Goal: Entertainment & Leisure: Consume media (video, audio)

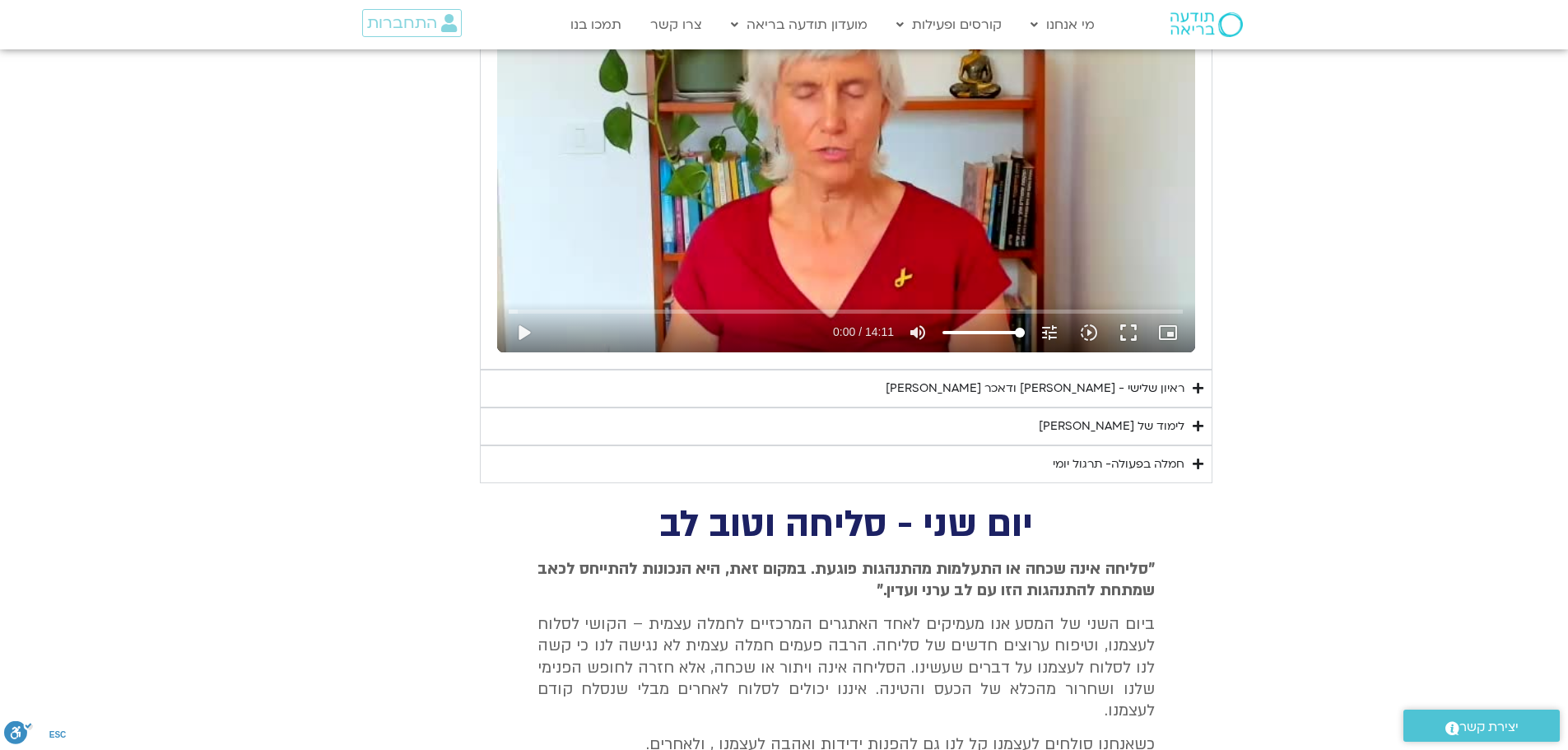
scroll to position [845, 0]
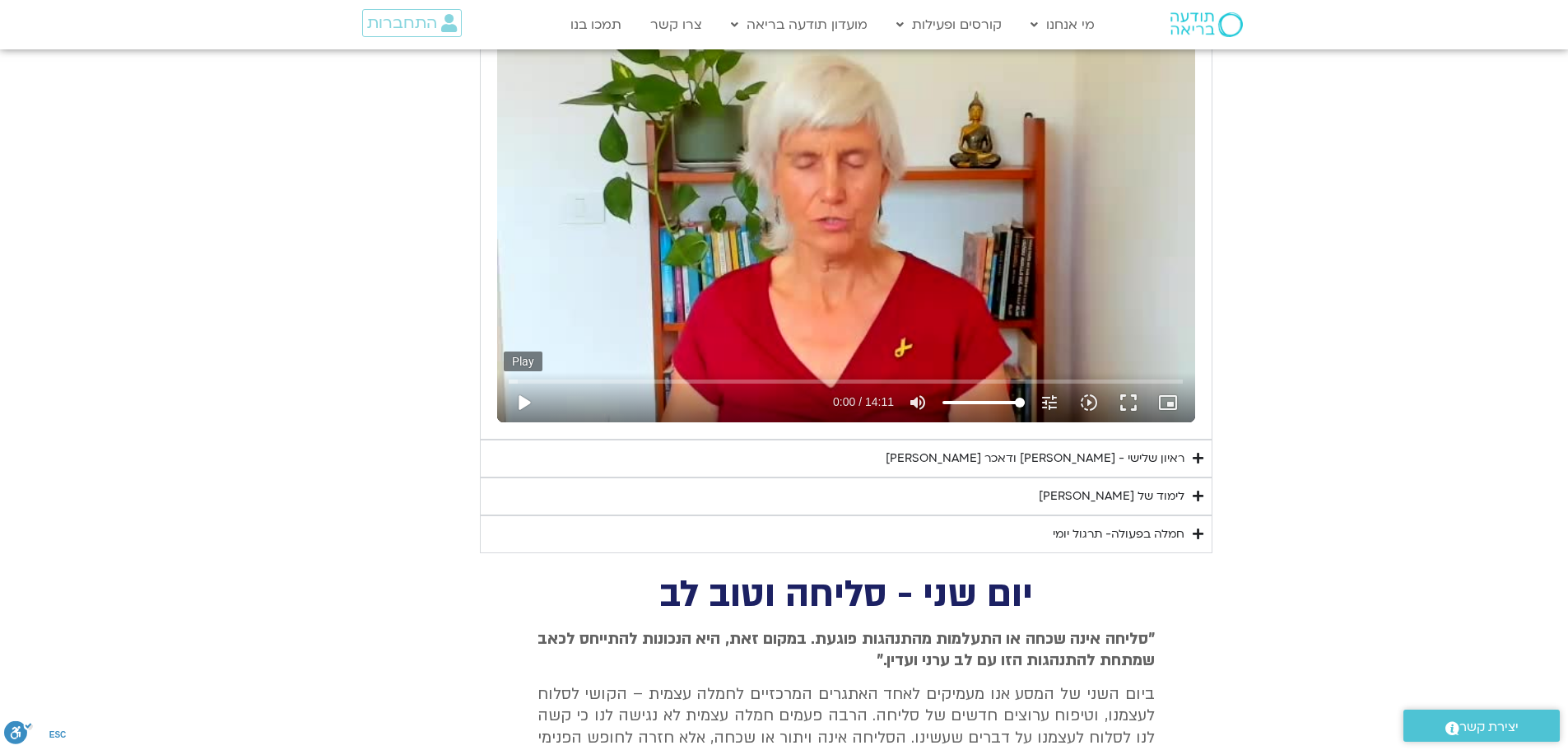
click at [520, 399] on button "play_arrow" at bounding box center [524, 403] width 39 height 39
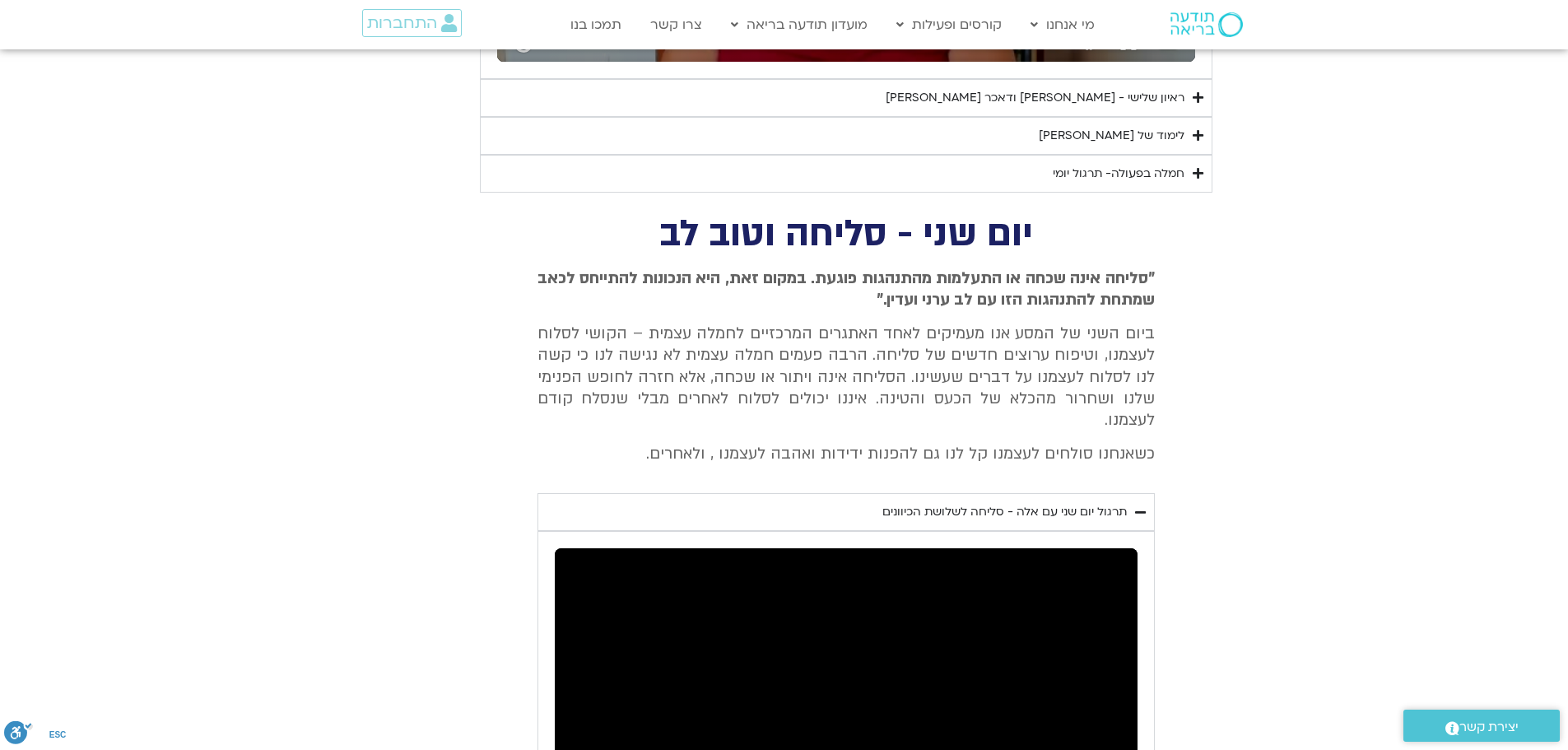
scroll to position [1235, 0]
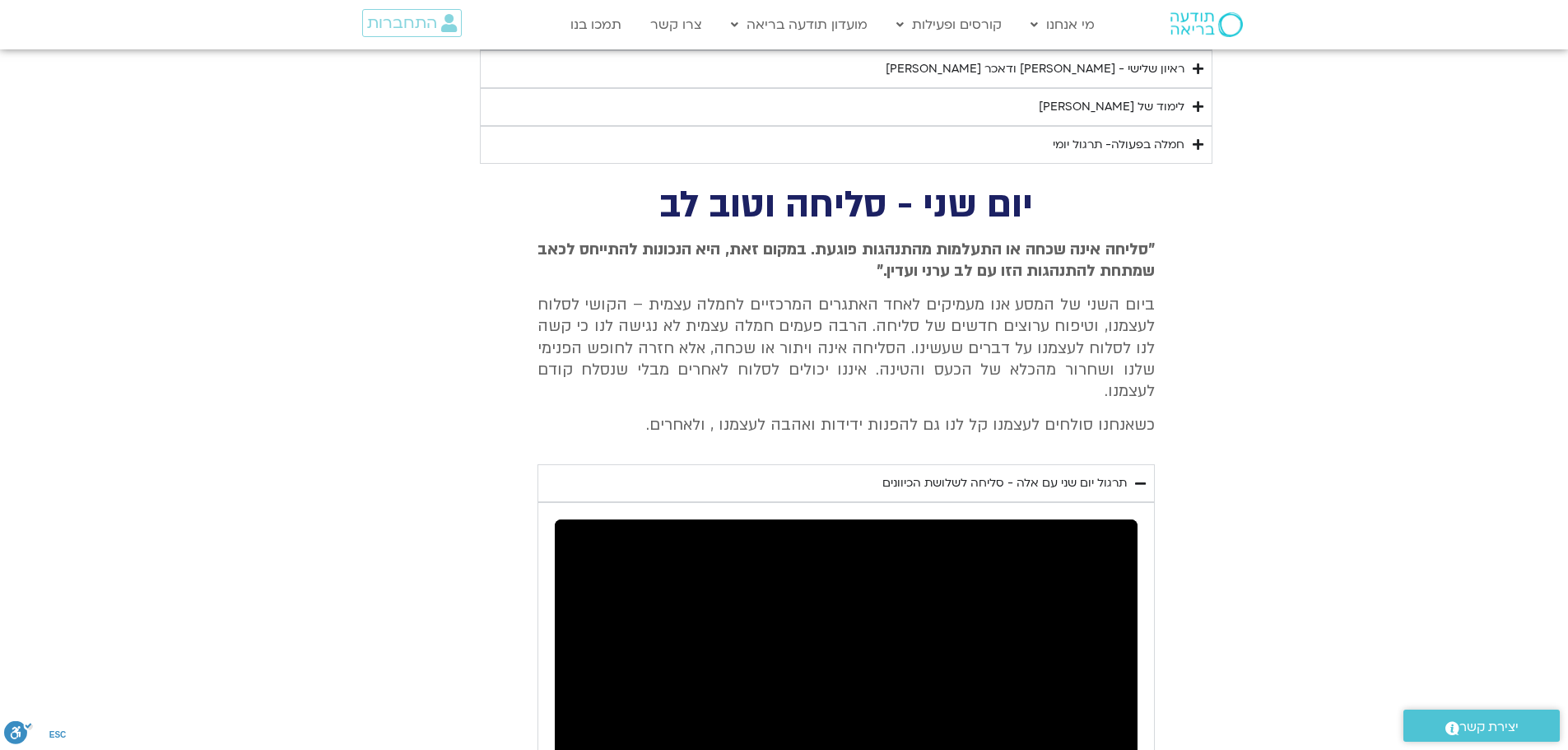
click at [1082, 147] on div "חמלה בפעולה- תרגול יומי" at bounding box center [1118, 145] width 132 height 20
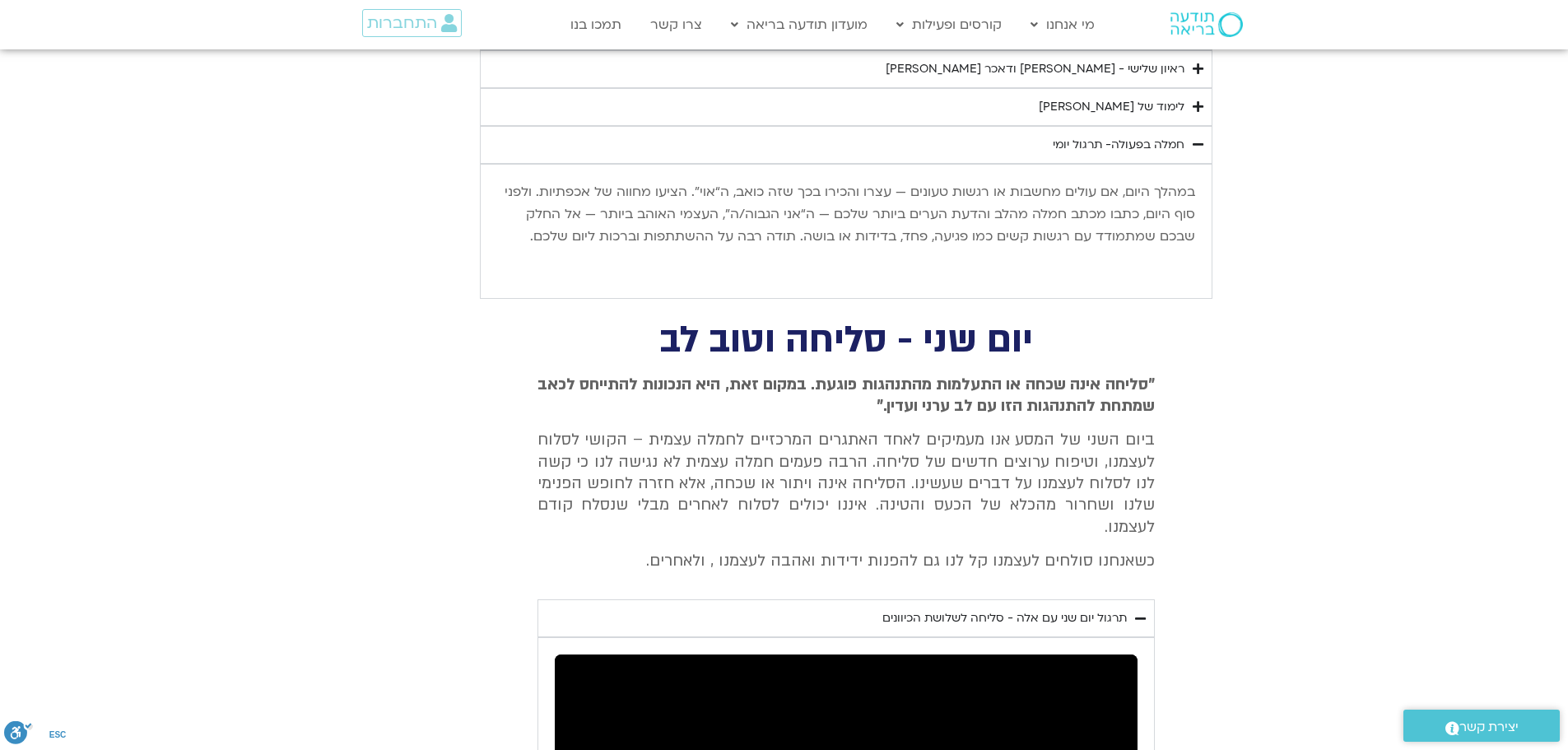
click at [1134, 108] on div "לימוד של טארה" at bounding box center [1111, 107] width 146 height 20
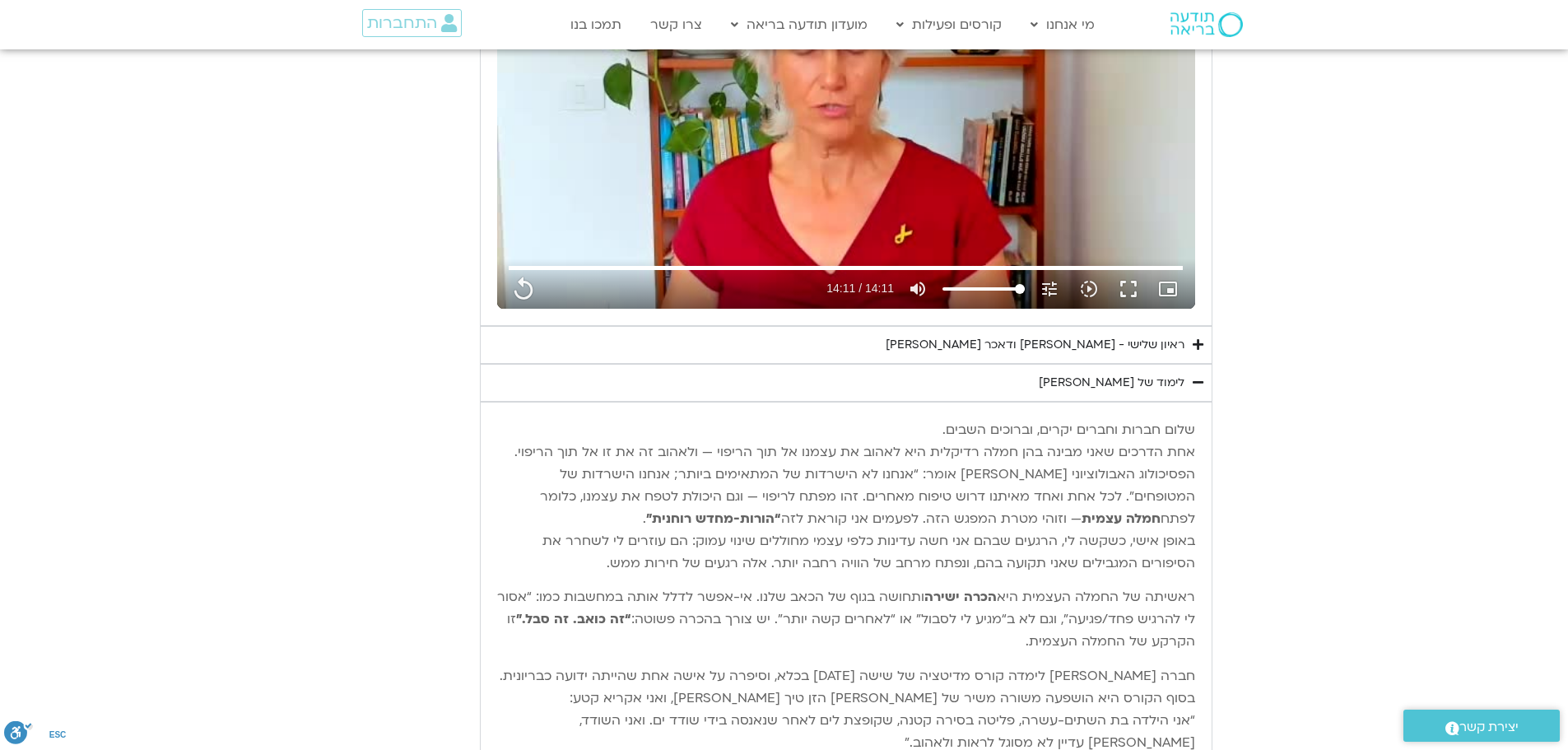
scroll to position [988, 0]
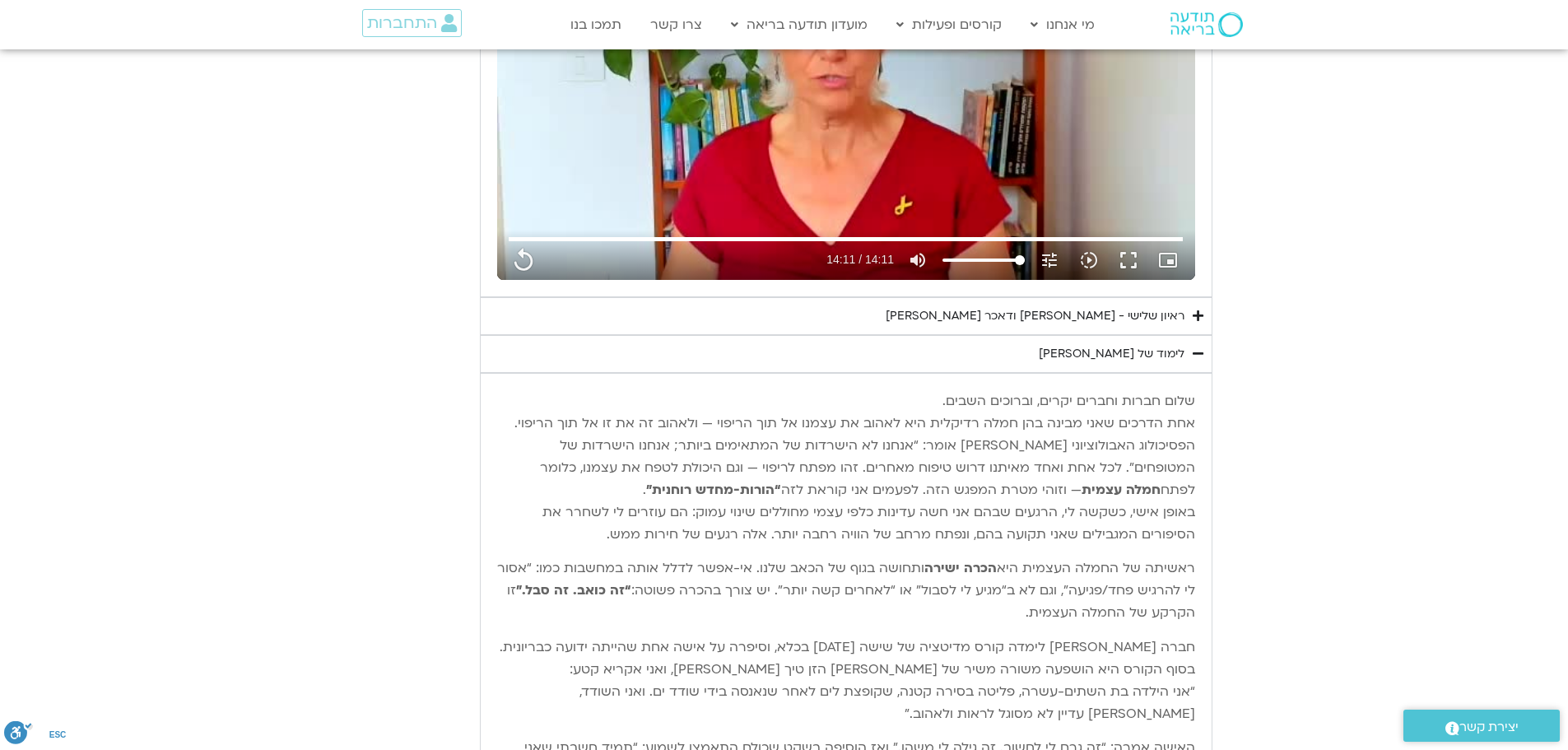
click at [1095, 317] on div "ראיון שלישי - טארה בראך ודאכר קלטנר" at bounding box center [1034, 316] width 298 height 20
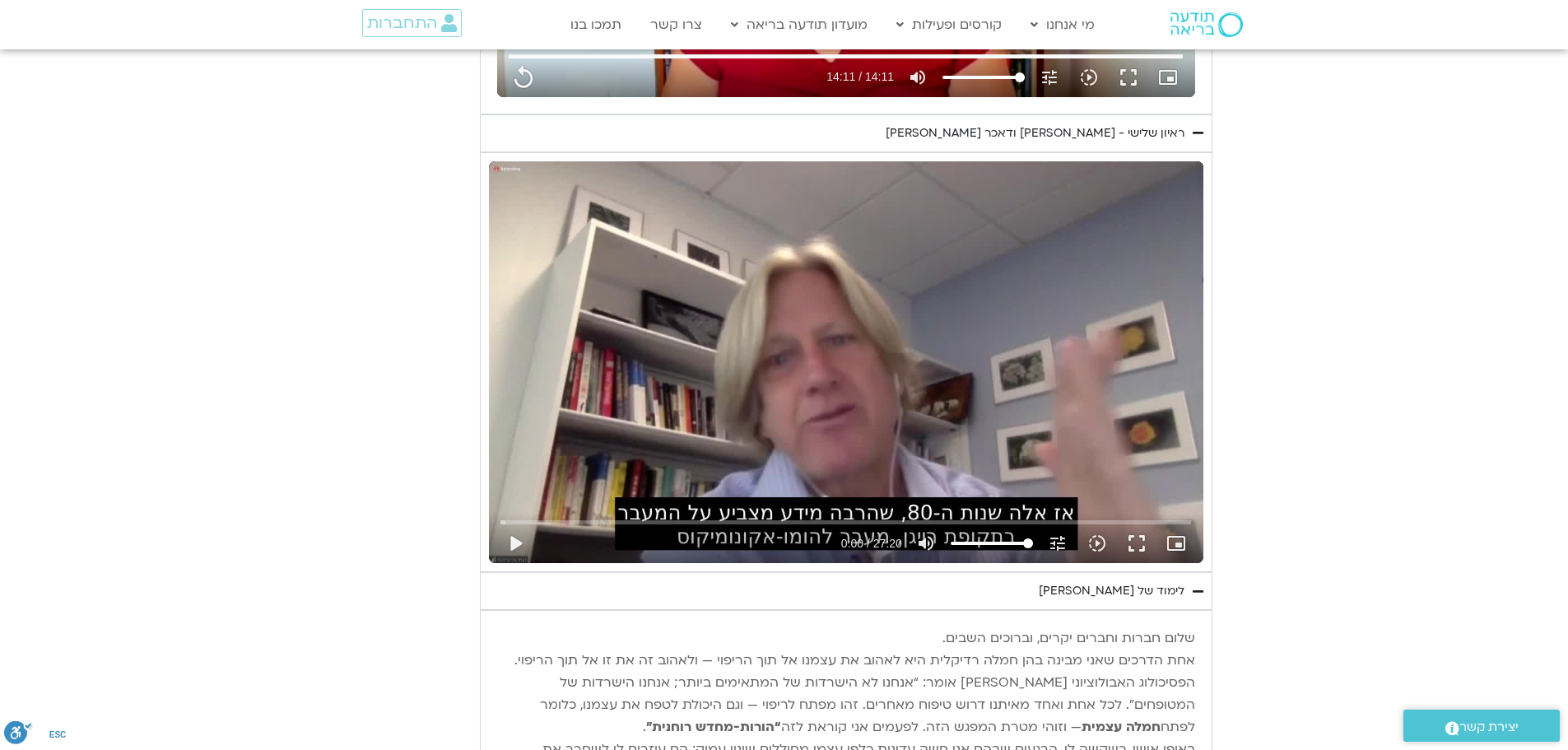
scroll to position [1153, 0]
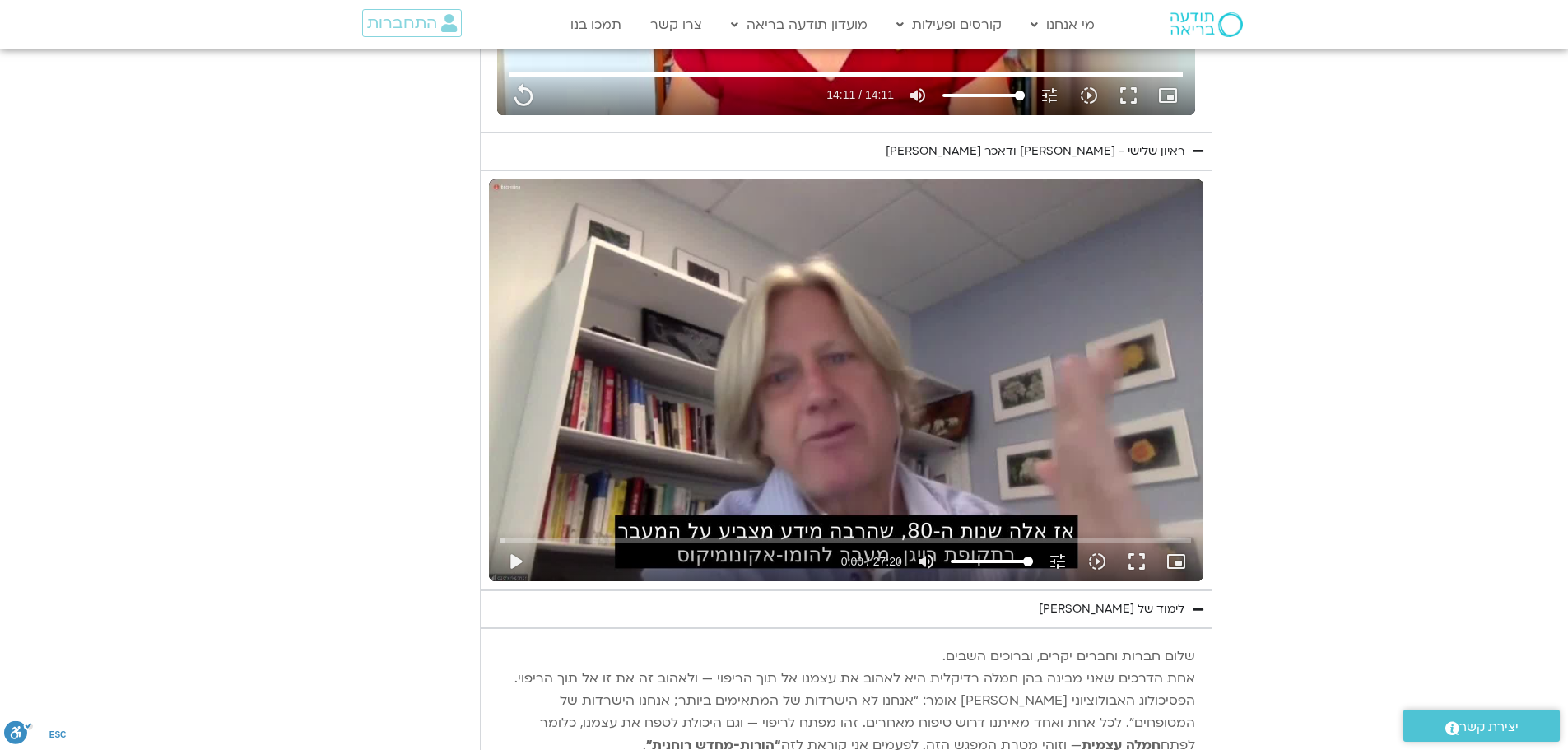
type input "851.4"
